Goal: Book appointment/travel/reservation

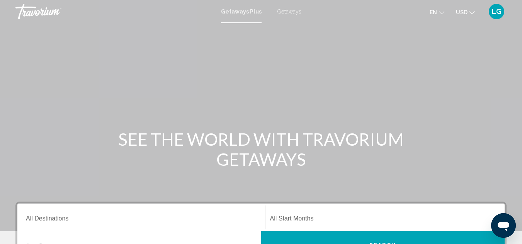
click at [287, 10] on span "Getaways" at bounding box center [289, 11] width 24 height 6
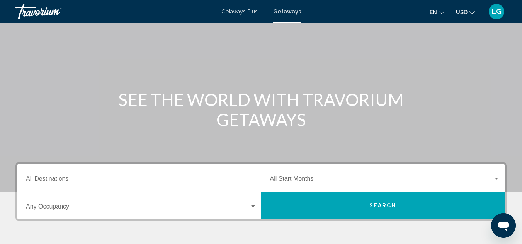
scroll to position [42, 0]
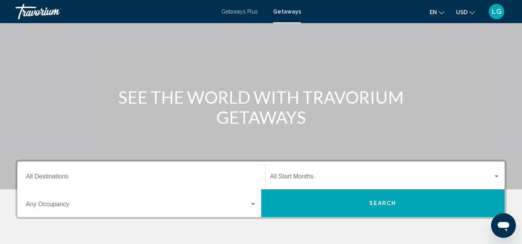
click at [62, 178] on input "Destination All Destinations" at bounding box center [141, 178] width 231 height 7
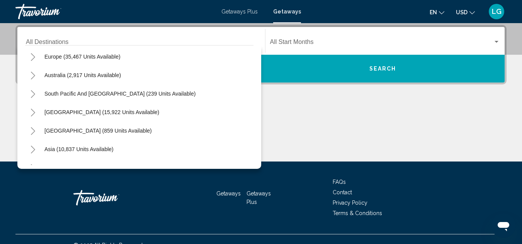
scroll to position [108, 0]
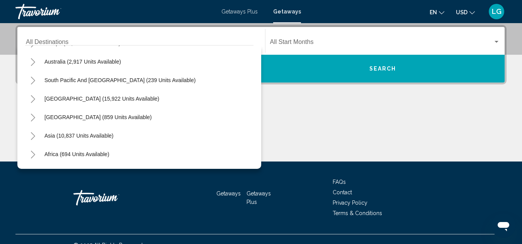
click at [32, 83] on icon "Toggle South Pacific and Oceania (239 units available)" at bounding box center [33, 81] width 4 height 8
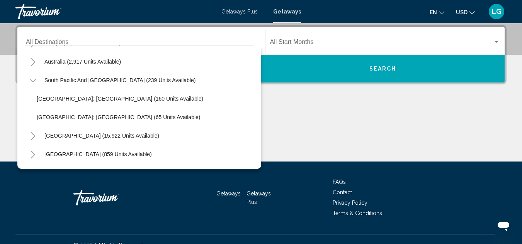
click at [32, 79] on icon "Toggle South Pacific and Oceania (239 units available)" at bounding box center [33, 81] width 6 height 8
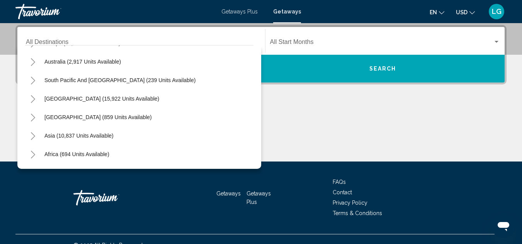
click at [31, 135] on icon "Toggle Asia (10,837 units available)" at bounding box center [33, 136] width 6 height 8
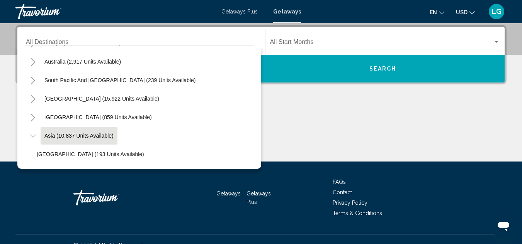
click at [67, 139] on button "Asia (10,837 units available)" at bounding box center [79, 136] width 77 height 18
type input "**********"
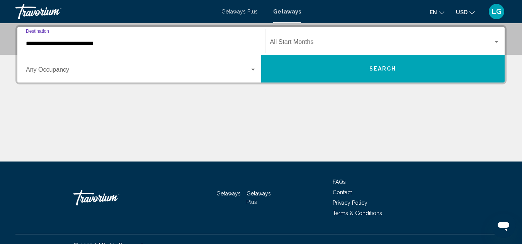
click at [317, 43] on span "Search widget" at bounding box center [381, 43] width 223 height 7
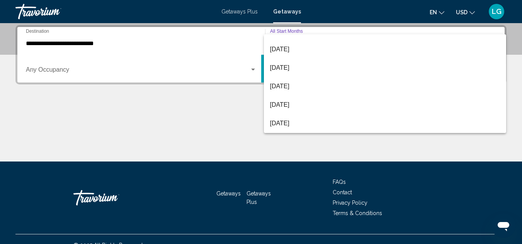
scroll to position [71, 0]
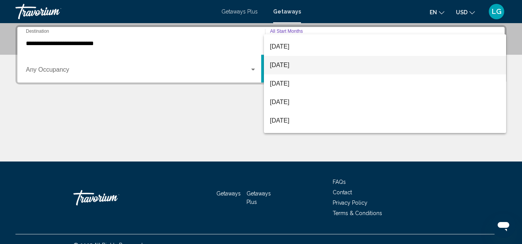
click at [308, 66] on span "[DATE]" at bounding box center [385, 65] width 230 height 19
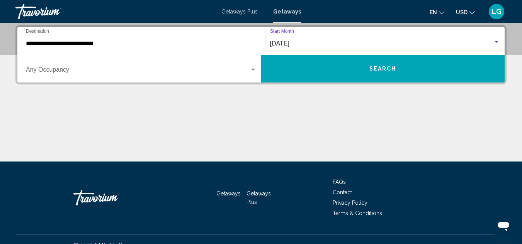
click at [228, 70] on span "Search widget" at bounding box center [138, 71] width 224 height 7
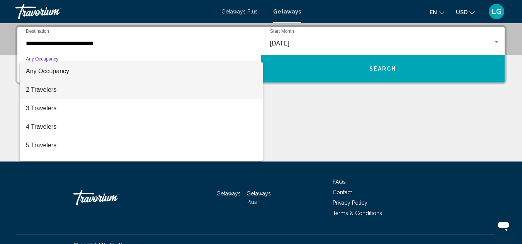
click at [87, 91] on span "2 Travelers" at bounding box center [141, 90] width 231 height 19
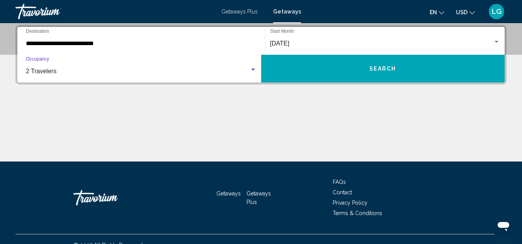
click at [395, 66] on span "Search" at bounding box center [382, 69] width 27 height 6
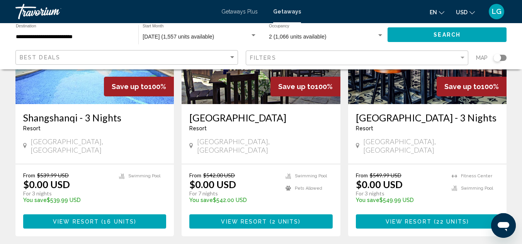
scroll to position [128, 0]
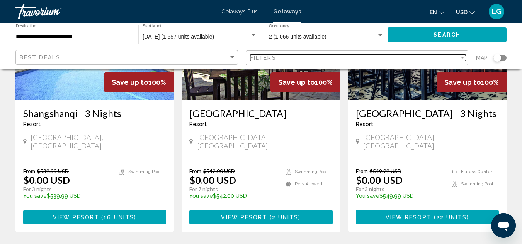
click at [463, 57] on div "Filter" at bounding box center [462, 58] width 4 height 2
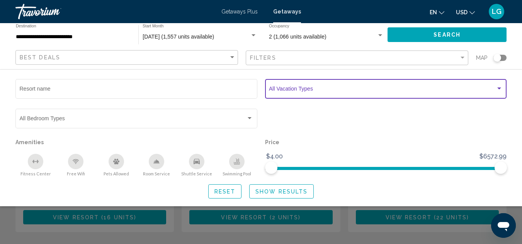
click at [499, 88] on div "Search widget" at bounding box center [499, 89] width 4 height 2
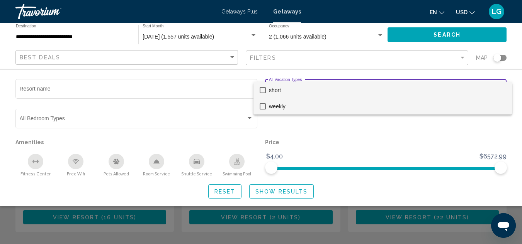
click at [261, 105] on mat-pseudo-checkbox at bounding box center [262, 106] width 6 height 6
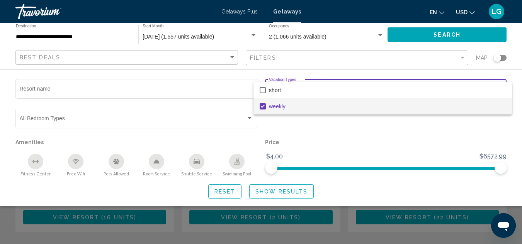
click at [282, 193] on div at bounding box center [261, 122] width 522 height 244
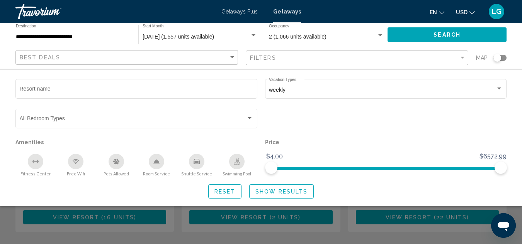
click at [288, 193] on span "Show Results" at bounding box center [281, 192] width 52 height 6
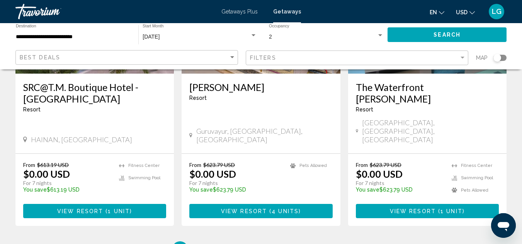
scroll to position [1026, 0]
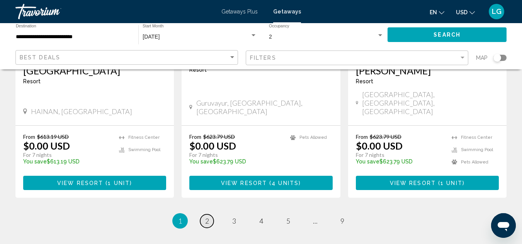
click at [208, 217] on span "2" at bounding box center [207, 221] width 4 height 8
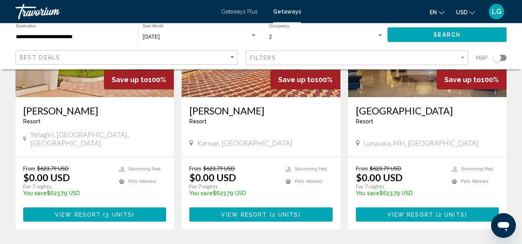
scroll to position [954, 0]
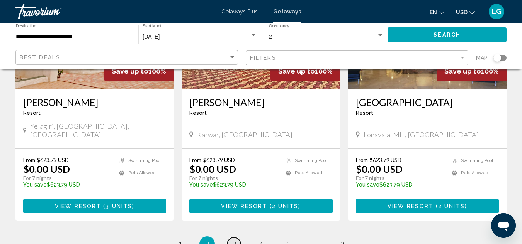
click at [232, 240] on span "3" at bounding box center [234, 244] width 4 height 8
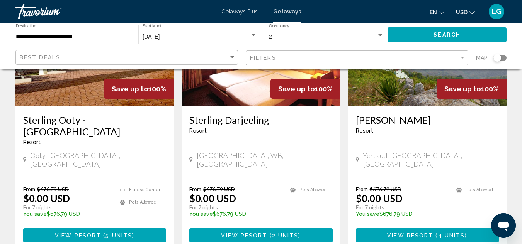
scroll to position [1002, 0]
